Goal: Transaction & Acquisition: Obtain resource

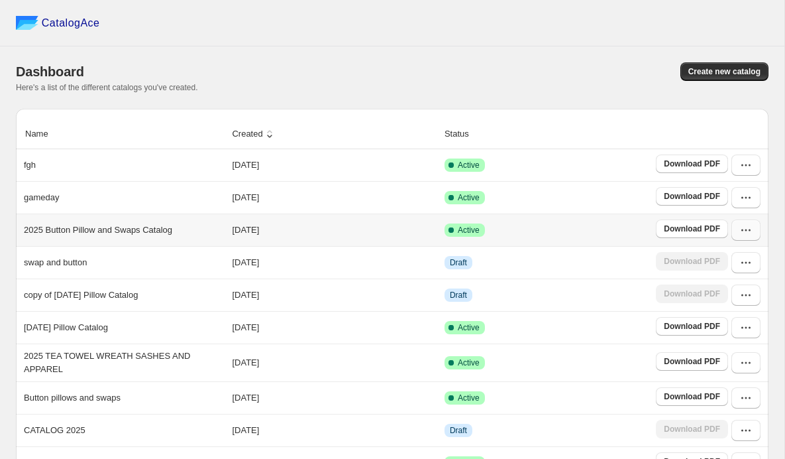
click at [742, 237] on icon "button" at bounding box center [746, 229] width 13 height 13
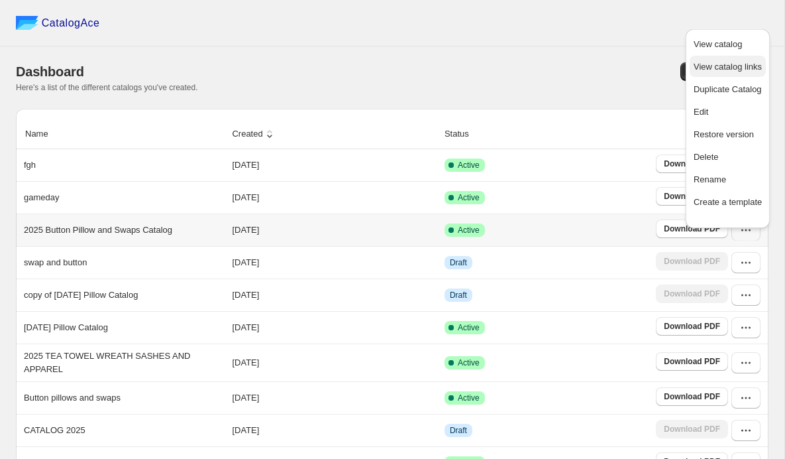
click at [724, 72] on span "View catalog links" at bounding box center [728, 67] width 68 height 10
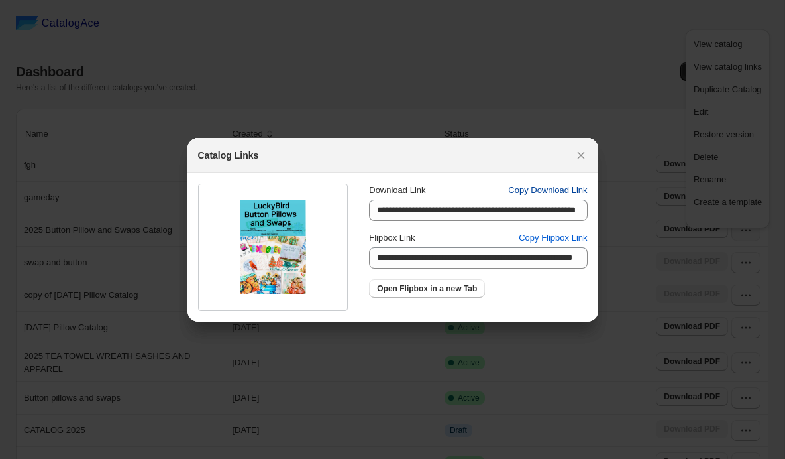
click at [545, 192] on span "Copy Download Link" at bounding box center [547, 190] width 79 height 13
click at [585, 152] on icon ":rv:" at bounding box center [580, 154] width 7 height 7
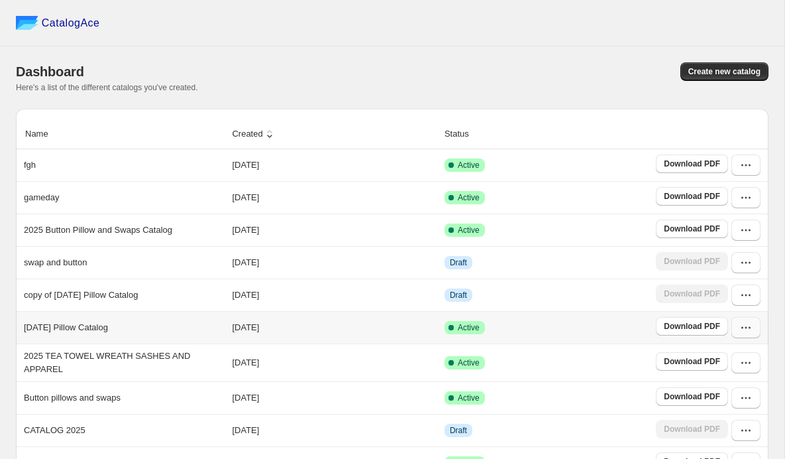
click at [744, 334] on icon "button" at bounding box center [746, 327] width 13 height 13
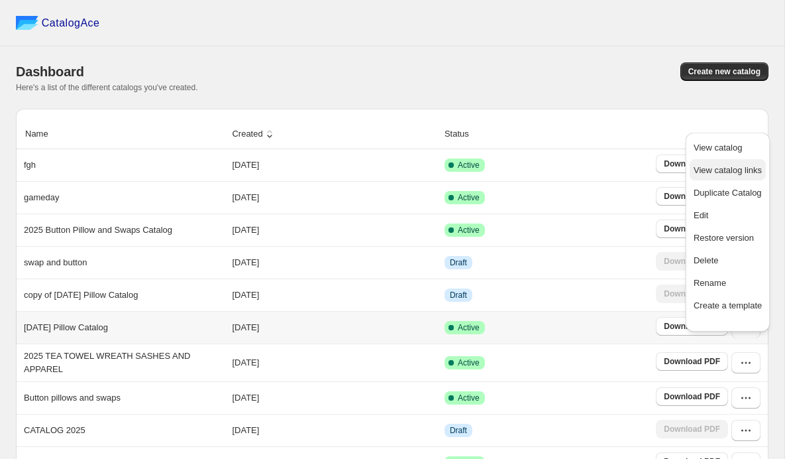
click at [713, 175] on span "View catalog links" at bounding box center [728, 170] width 68 height 10
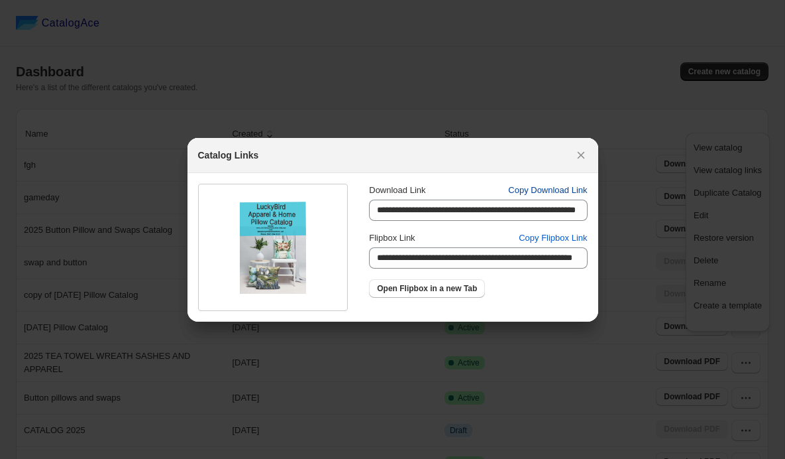
click at [554, 189] on span "Copy Download Link" at bounding box center [547, 190] width 79 height 13
click at [588, 156] on icon ":rv:" at bounding box center [581, 154] width 13 height 13
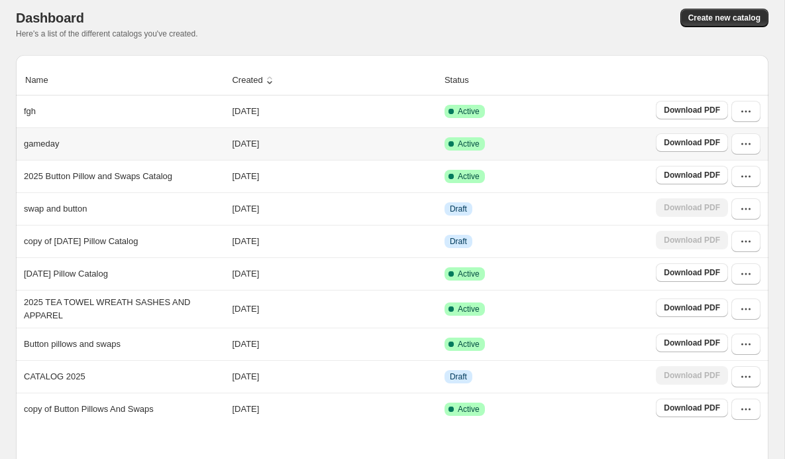
scroll to position [58, 0]
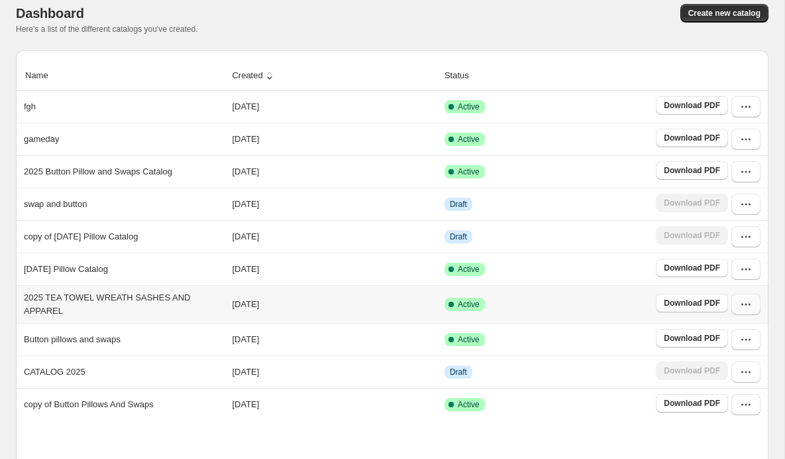
click at [744, 311] on icon "button" at bounding box center [746, 304] width 13 height 13
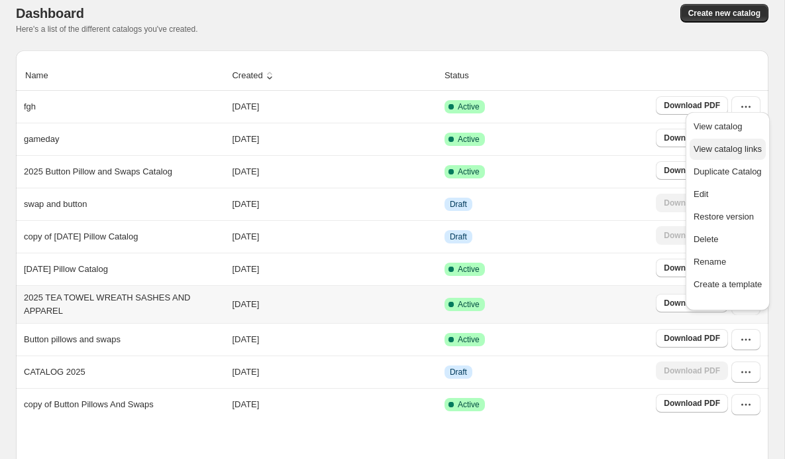
click at [722, 154] on span "View catalog links" at bounding box center [728, 149] width 68 height 10
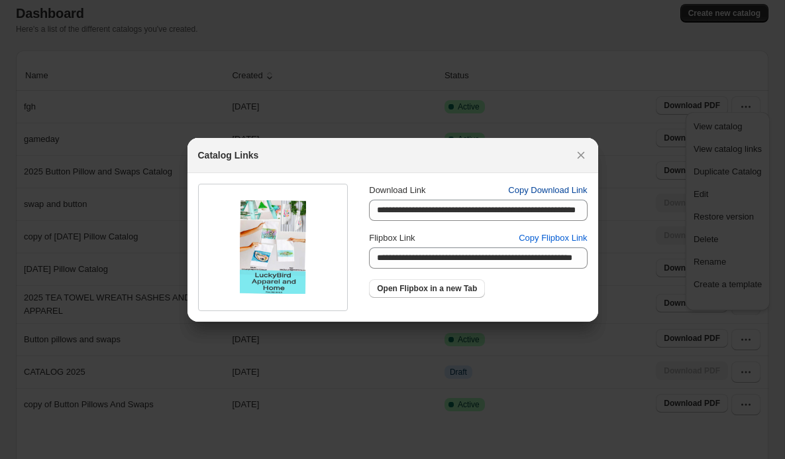
click at [539, 189] on span "Copy Download Link" at bounding box center [547, 190] width 79 height 13
click at [588, 155] on icon ":rv:" at bounding box center [581, 154] width 13 height 13
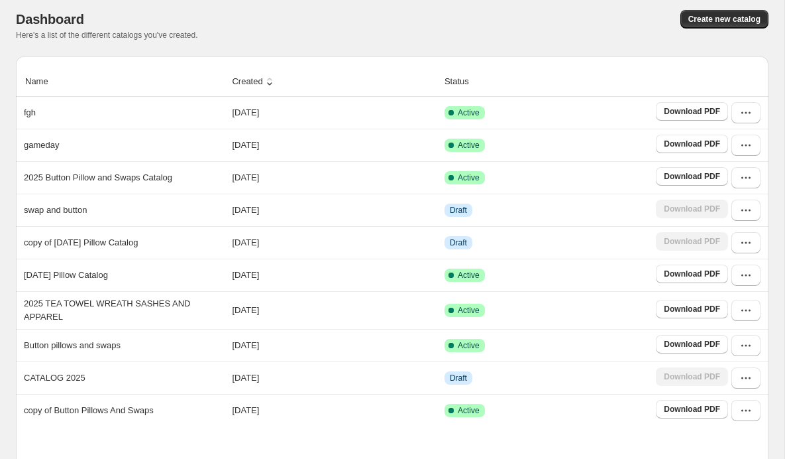
scroll to position [0, 0]
